Goal: Task Accomplishment & Management: Manage account settings

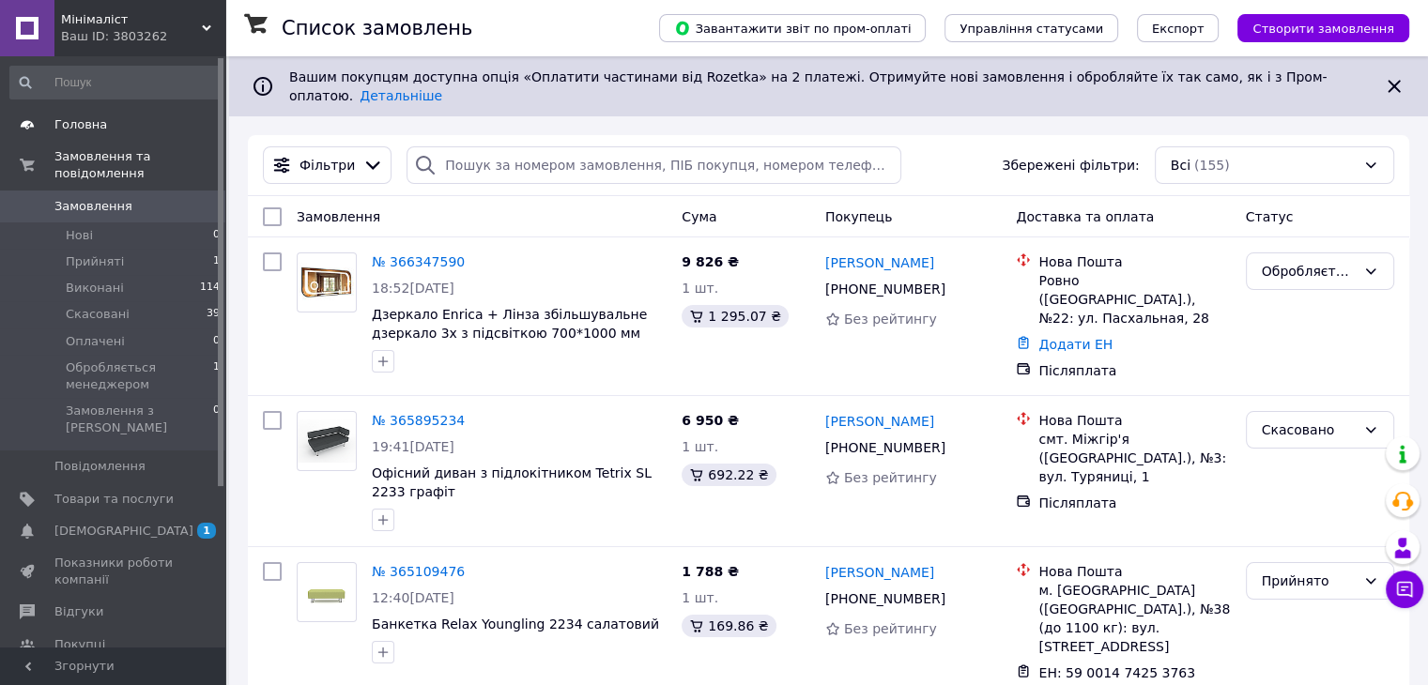
click at [82, 130] on span "Головна" at bounding box center [80, 124] width 53 height 17
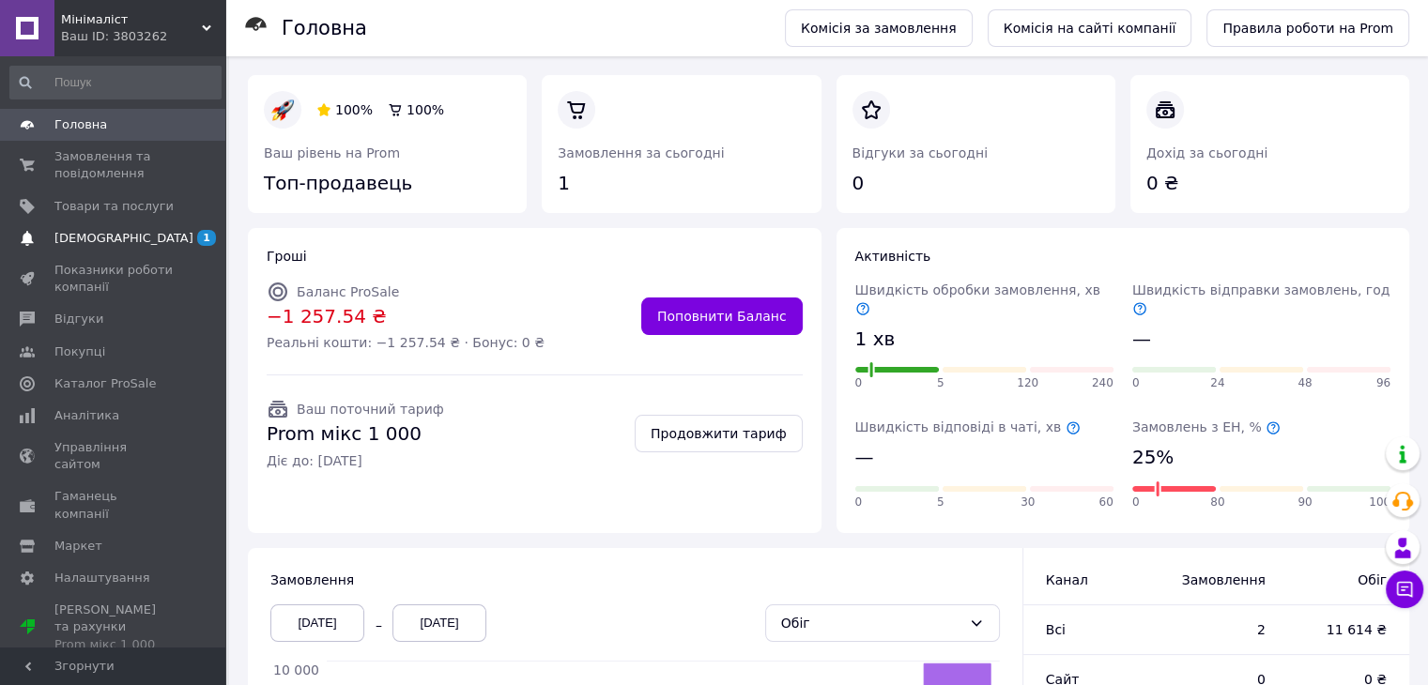
click at [92, 234] on span "[DEMOGRAPHIC_DATA]" at bounding box center [123, 238] width 139 height 17
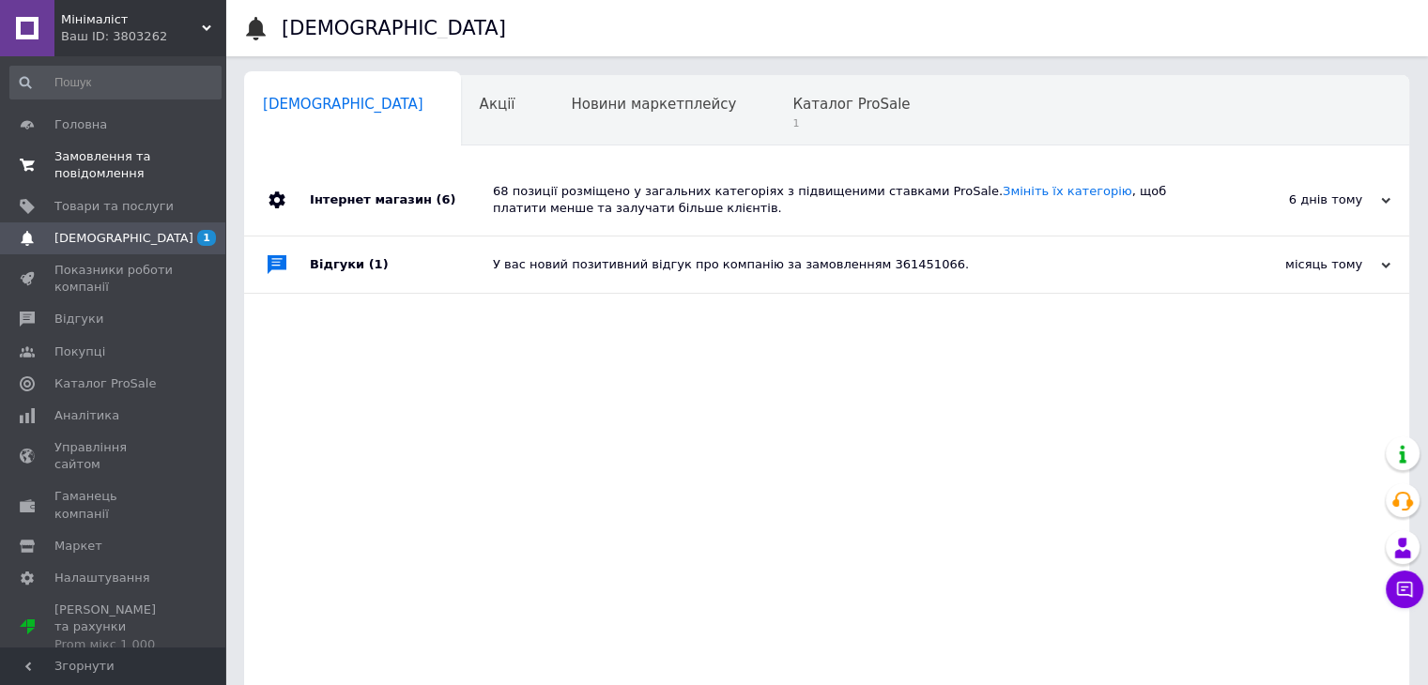
click at [72, 152] on span "Замовлення та повідомлення" at bounding box center [113, 165] width 119 height 34
